Goal: Transaction & Acquisition: Purchase product/service

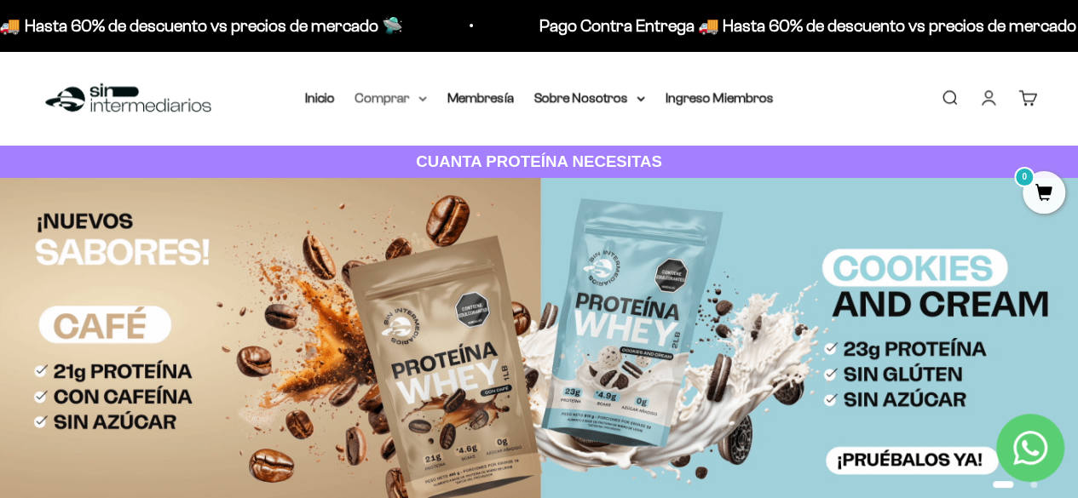
click at [411, 98] on summary "Comprar" at bounding box center [391, 98] width 72 height 22
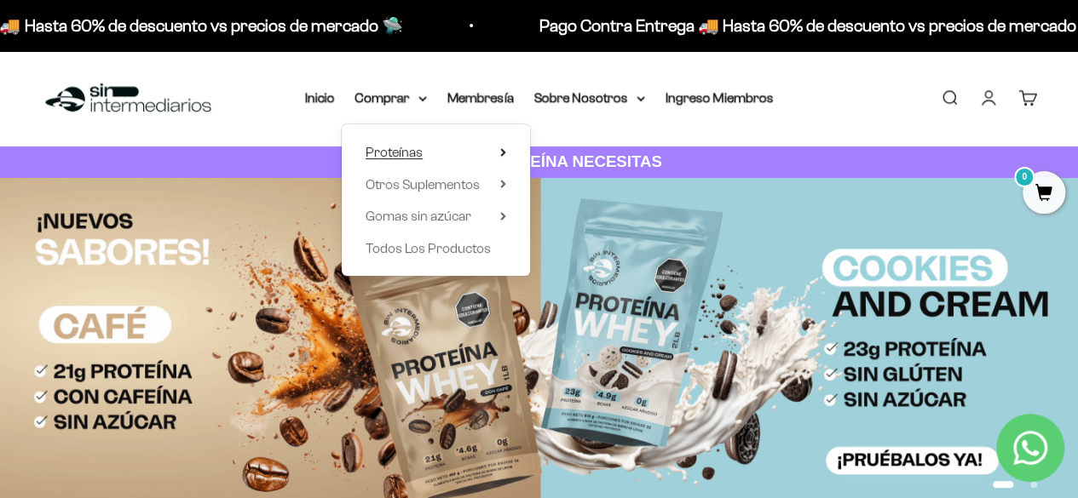
click at [421, 146] on span "Proteínas" at bounding box center [393, 152] width 57 height 14
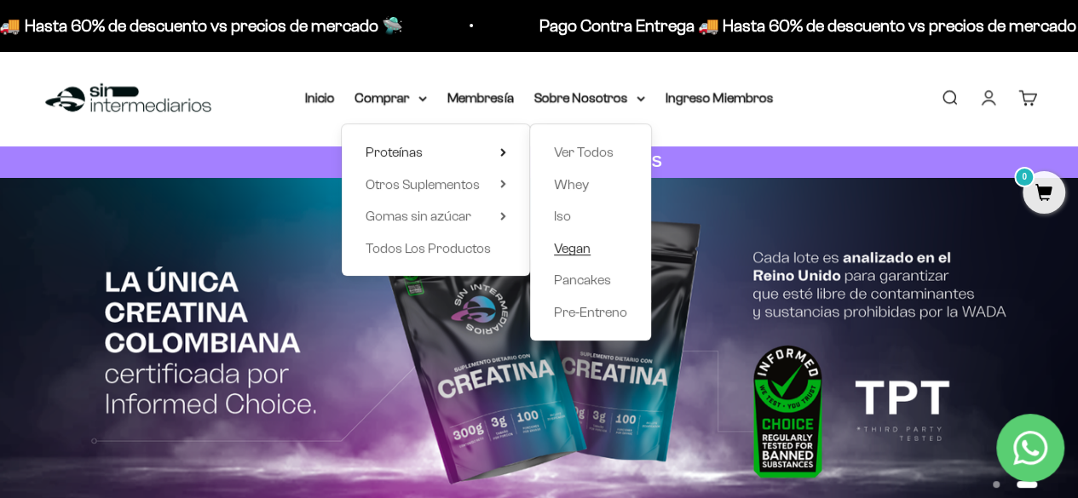
click at [578, 239] on span "Vegan" at bounding box center [572, 249] width 37 height 22
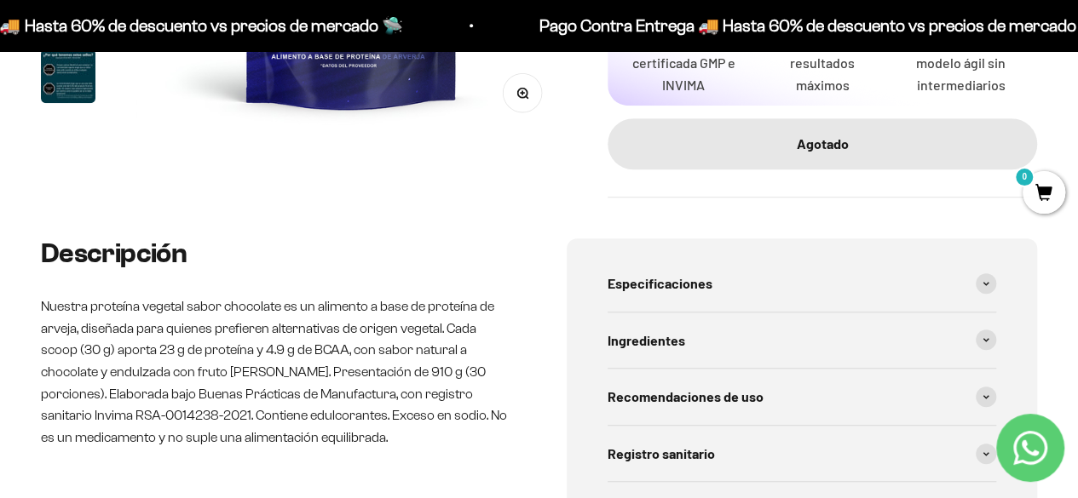
scroll to position [256, 0]
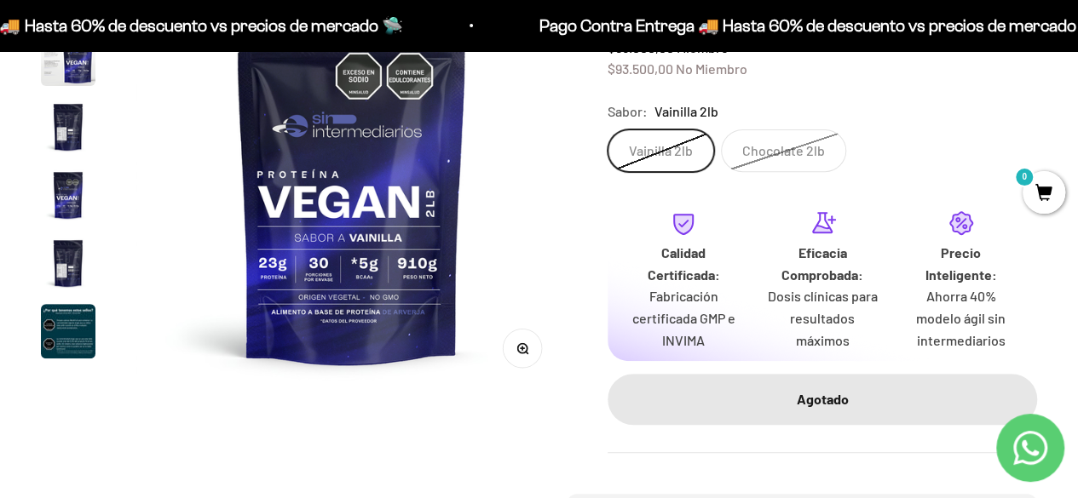
click at [670, 149] on label "Vainilla 2lb" at bounding box center [660, 150] width 106 height 43
click at [607, 129] on input "Vainilla 2lb" at bounding box center [607, 129] width 1 height 1
click at [750, 134] on label "Chocolate 2lb" at bounding box center [783, 150] width 125 height 43
click at [607, 129] on input "Chocolate 2lb" at bounding box center [607, 129] width 1 height 1
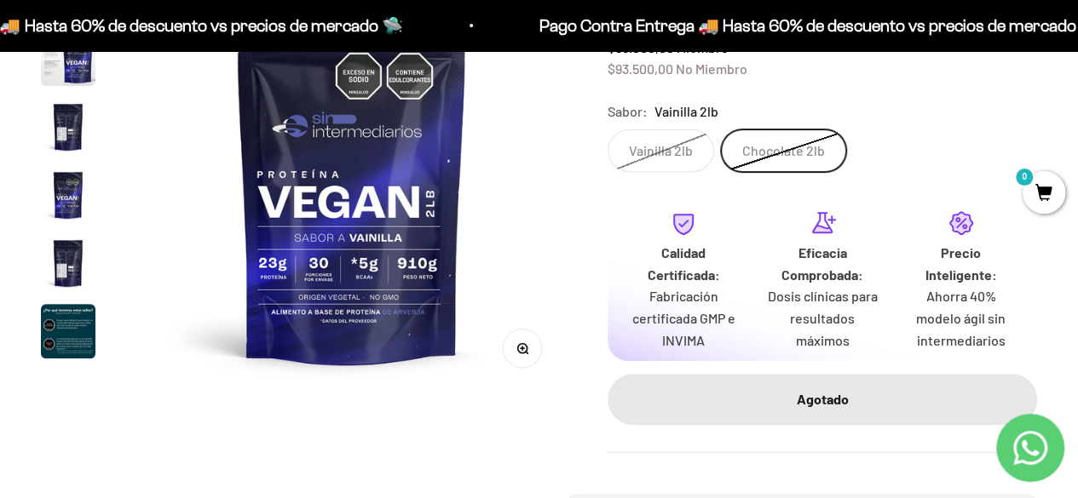
scroll to position [0, 1320]
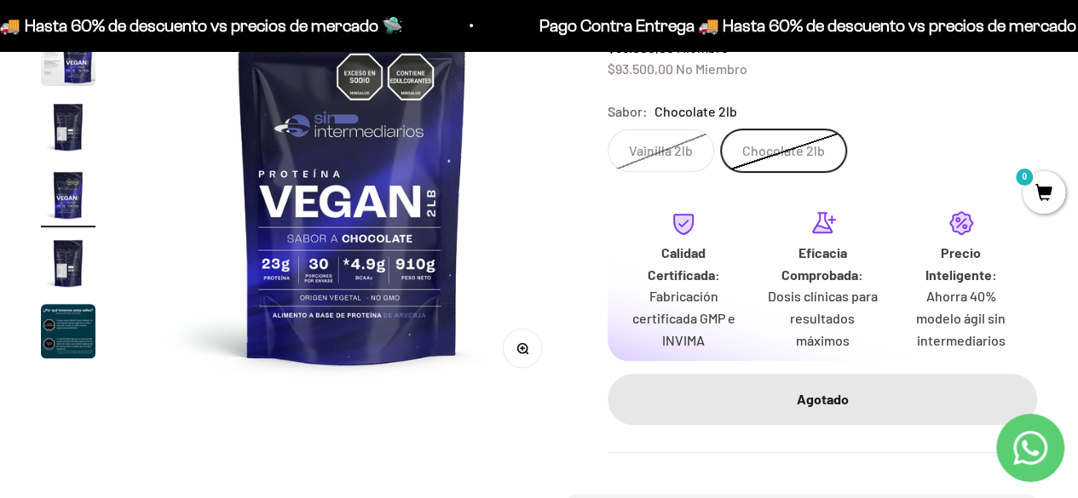
click at [679, 141] on label "Vainilla 2lb" at bounding box center [660, 150] width 106 height 43
click at [607, 129] on input "Vainilla 2lb" at bounding box center [607, 129] width 1 height 1
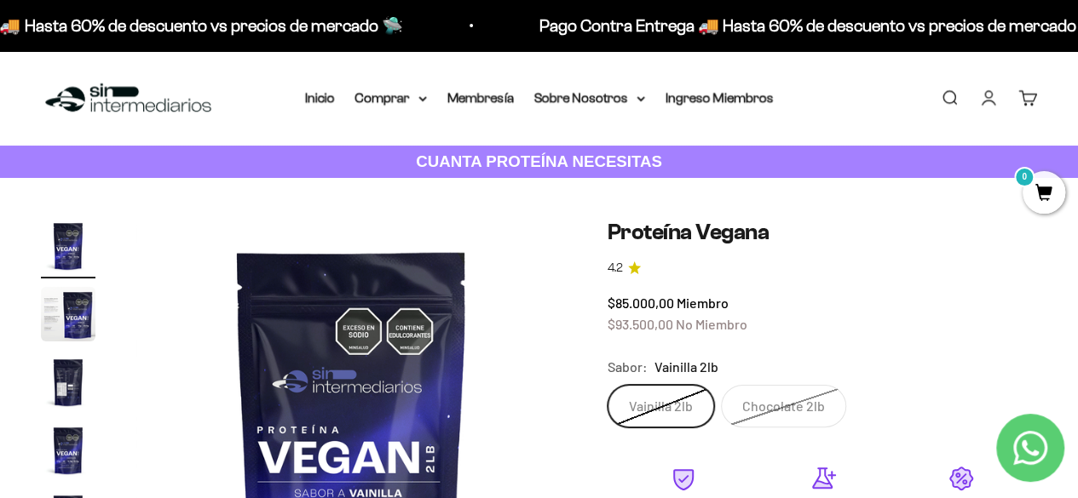
click at [758, 396] on label "Chocolate 2lb" at bounding box center [783, 406] width 125 height 43
click at [607, 385] on input "Chocolate 2lb" at bounding box center [607, 384] width 1 height 1
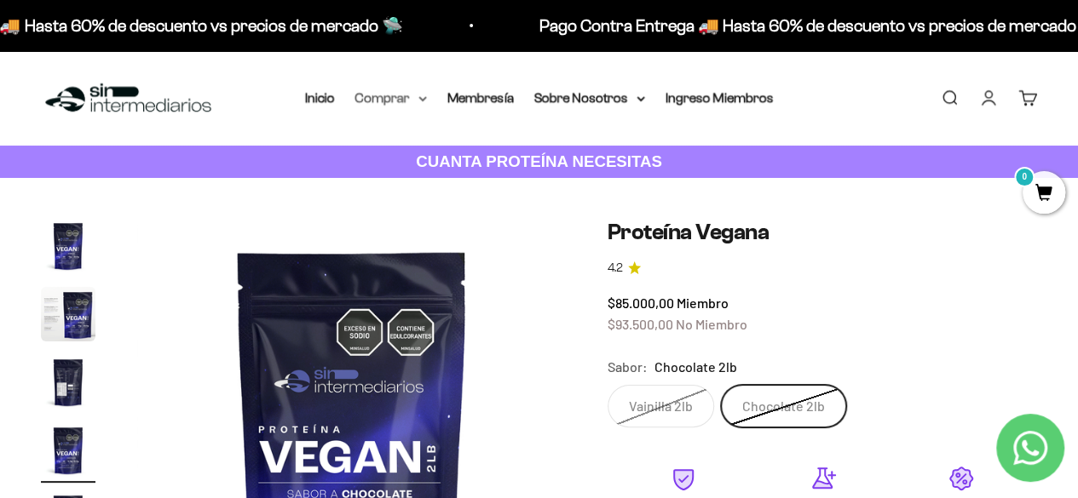
click at [417, 100] on summary "Comprar" at bounding box center [391, 98] width 72 height 22
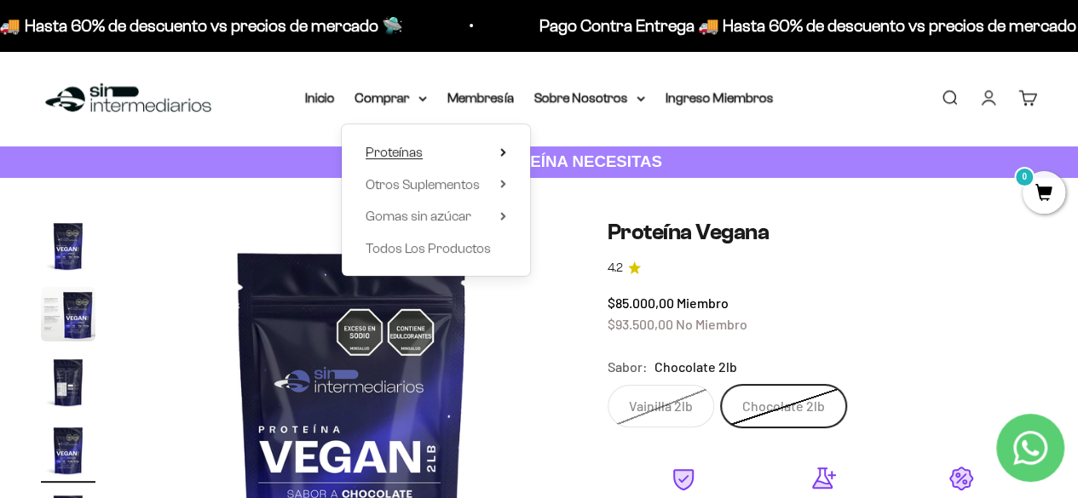
click at [488, 144] on summary "Proteínas" at bounding box center [435, 152] width 141 height 22
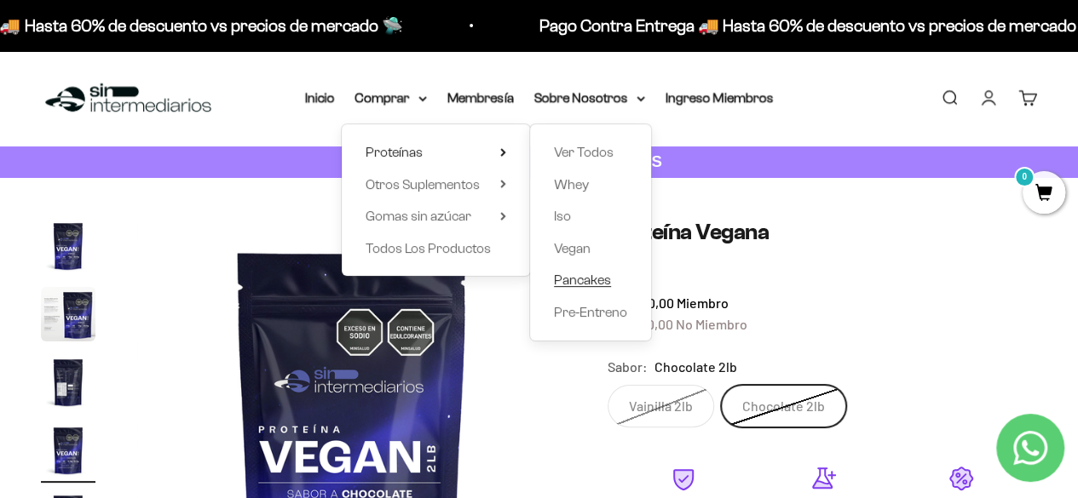
click at [600, 279] on span "Pancakes" at bounding box center [582, 280] width 57 height 14
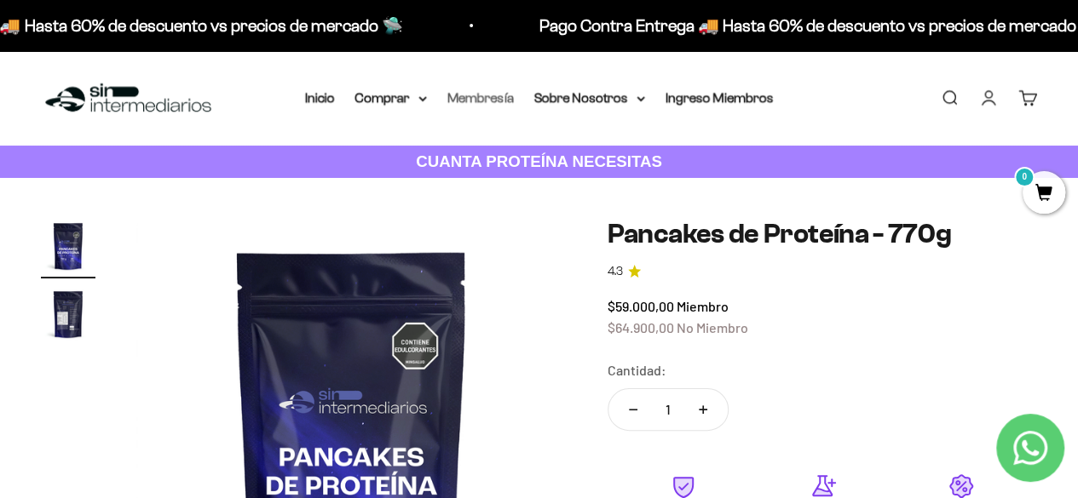
click at [489, 100] on link "Membresía" at bounding box center [480, 97] width 66 height 14
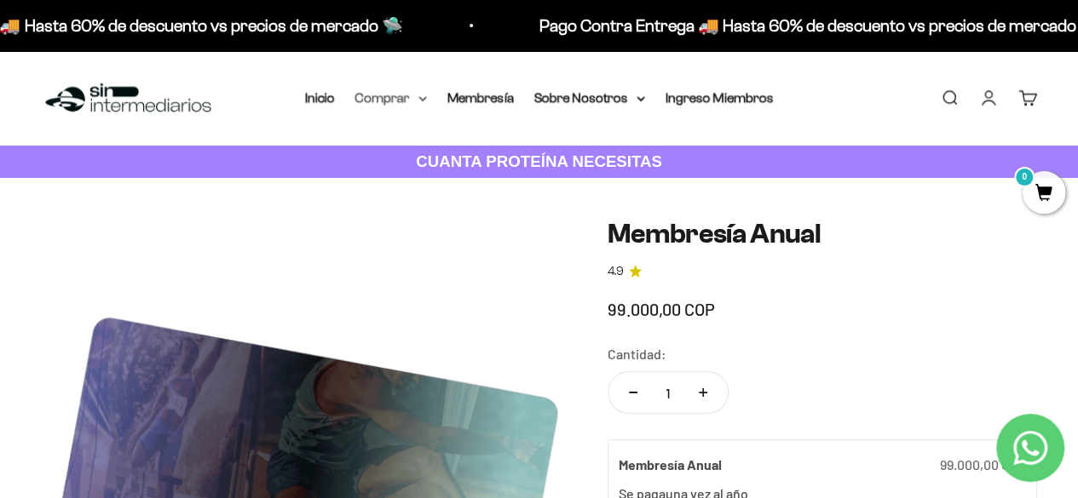
click at [411, 99] on summary "Comprar" at bounding box center [391, 98] width 72 height 22
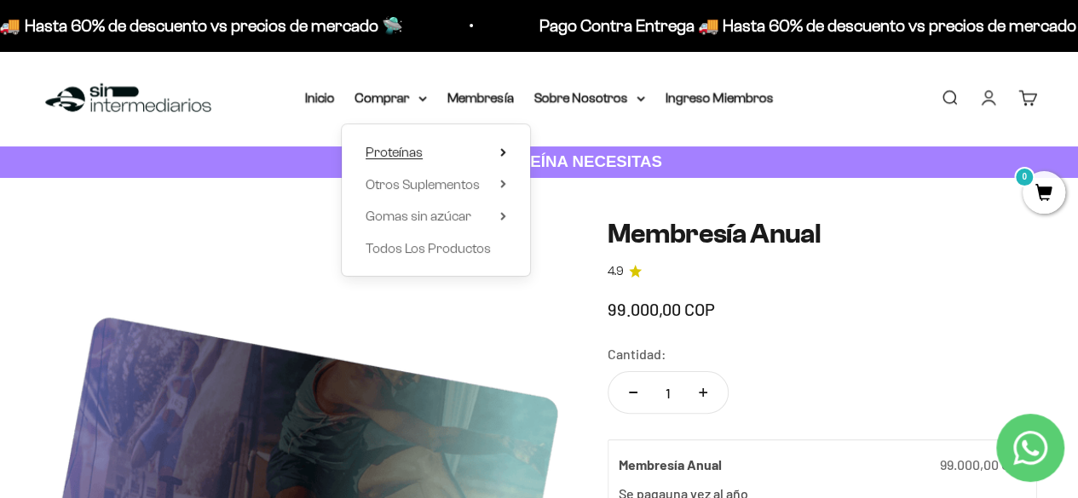
click at [456, 155] on summary "Proteínas" at bounding box center [435, 152] width 141 height 22
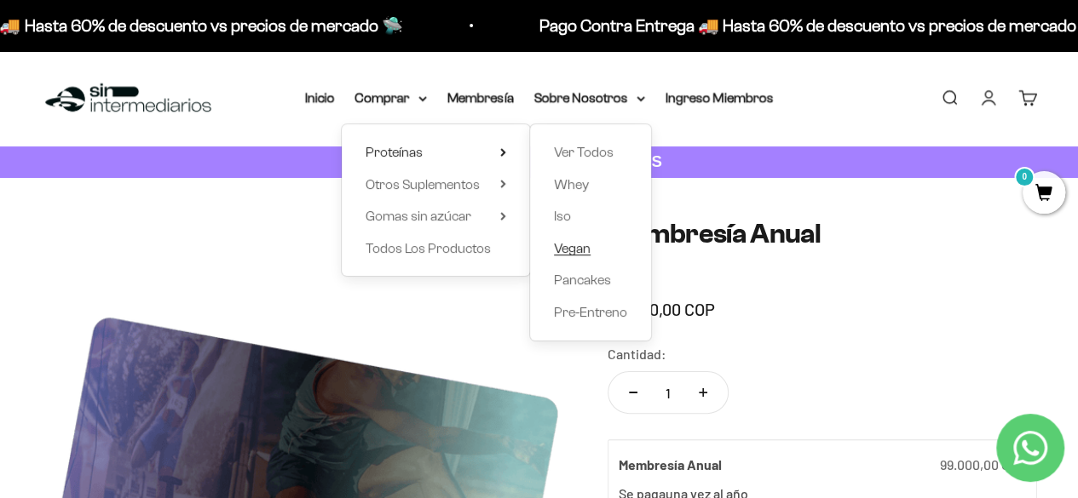
click at [572, 239] on span "Vegan" at bounding box center [572, 249] width 37 height 22
